Goal: Find specific page/section: Find specific page/section

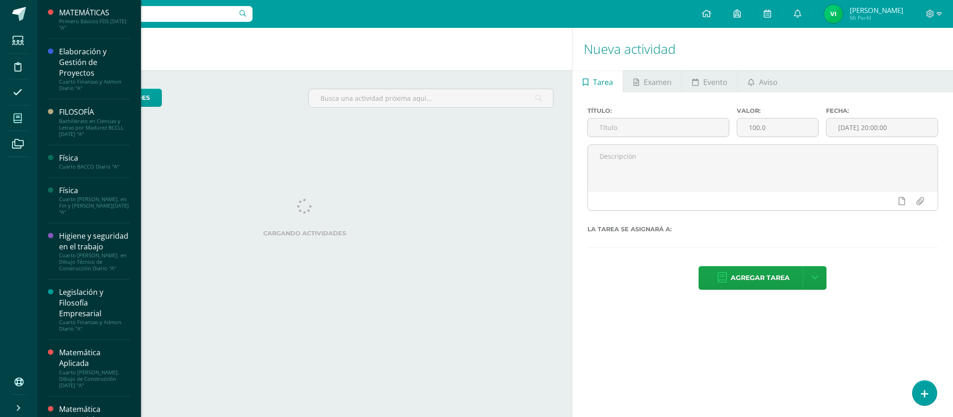
click at [10, 116] on span at bounding box center [17, 118] width 21 height 21
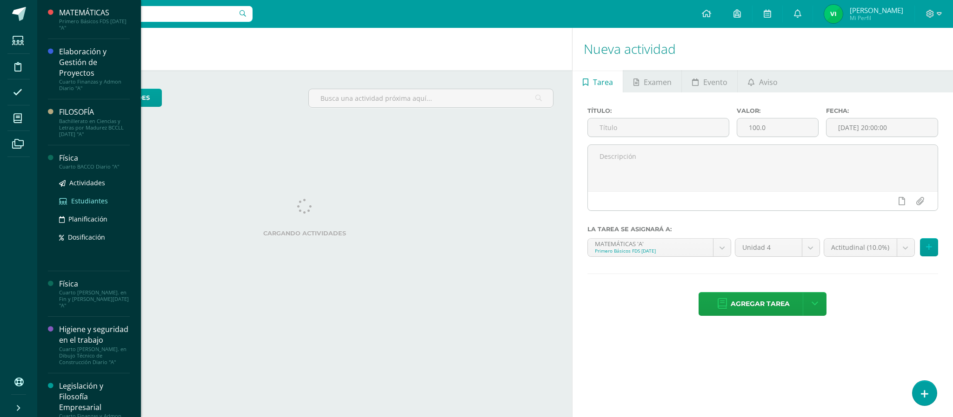
click at [86, 199] on span "Estudiantes" at bounding box center [89, 201] width 37 height 9
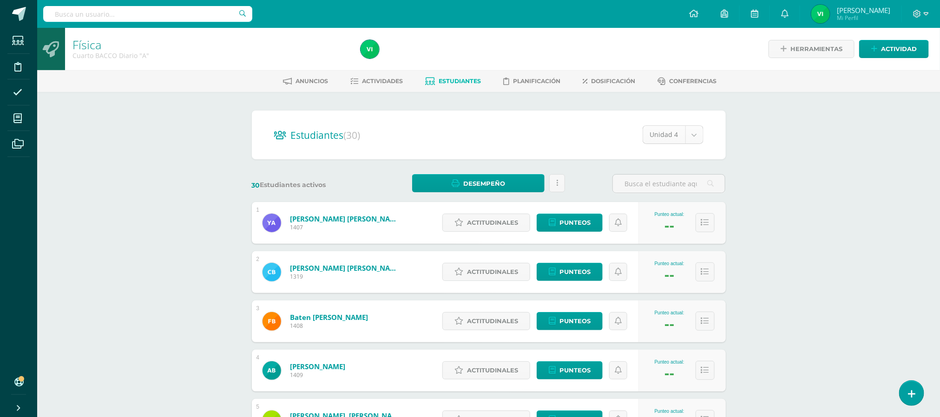
click at [694, 137] on body "Estudiantes Disciplina Asistencia Mis cursos Archivos Soporte Ayuda Reportar un…" at bounding box center [470, 373] width 940 height 746
select select "/dashboard/teacher/section/2019/students/?unit=69663"
